Goal: Find specific page/section: Find specific page/section

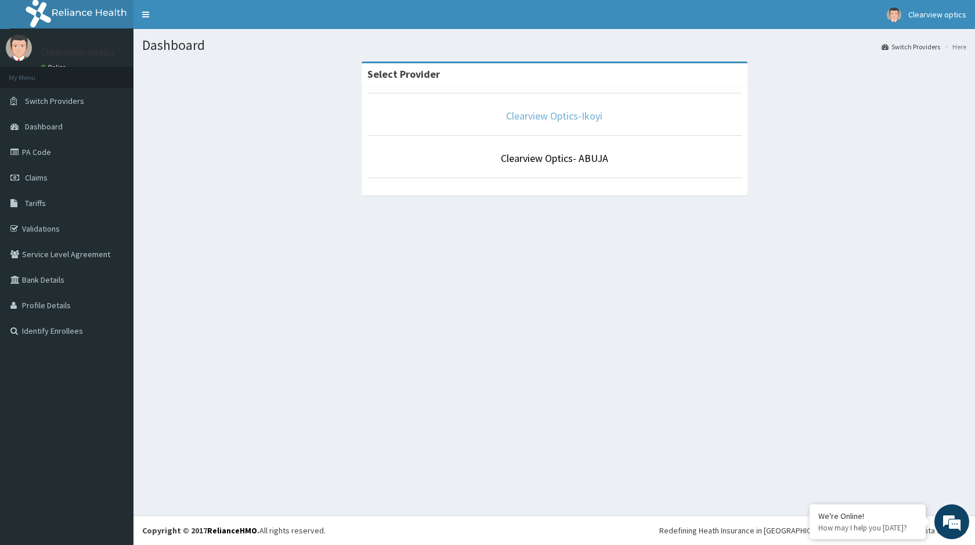
click at [563, 121] on link "Clearview Optics-Ikoyi" at bounding box center [554, 115] width 96 height 13
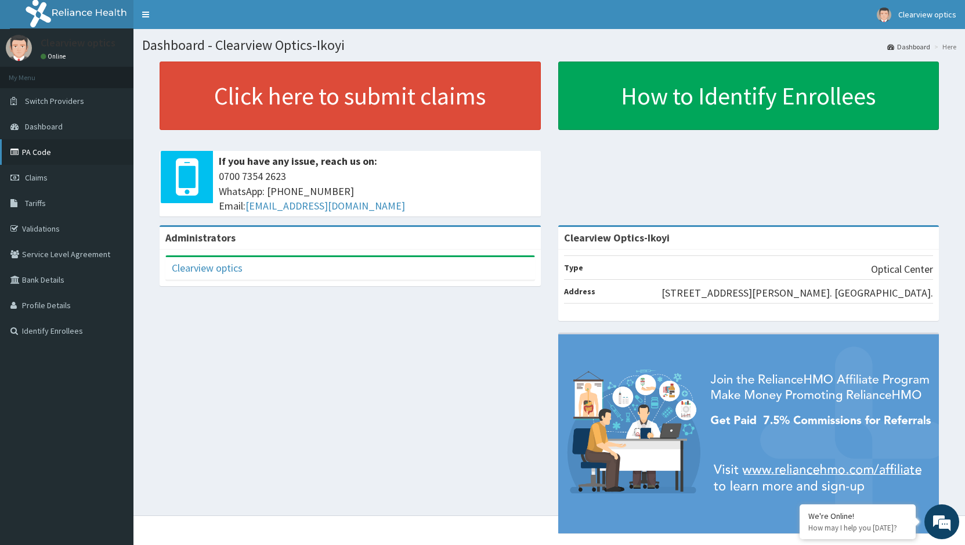
click at [93, 155] on link "PA Code" at bounding box center [66, 152] width 133 height 26
